Goal: Task Accomplishment & Management: Manage account settings

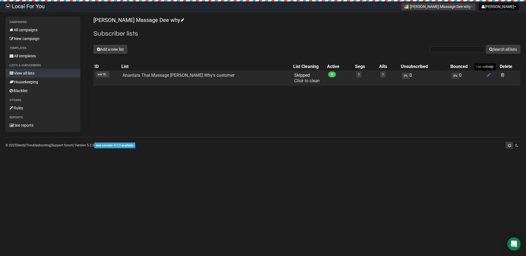
click at [487, 76] on icon at bounding box center [489, 75] width 4 height 5
click at [487, 75] on icon at bounding box center [489, 75] width 4 height 5
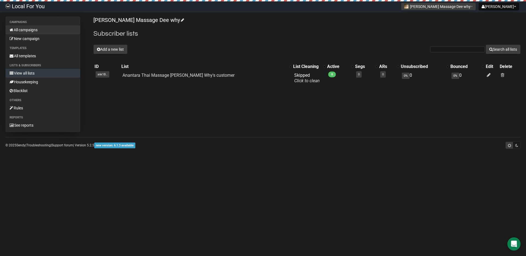
click at [37, 30] on link "All campaigns" at bounding box center [42, 29] width 75 height 9
